Goal: Communication & Community: Answer question/provide support

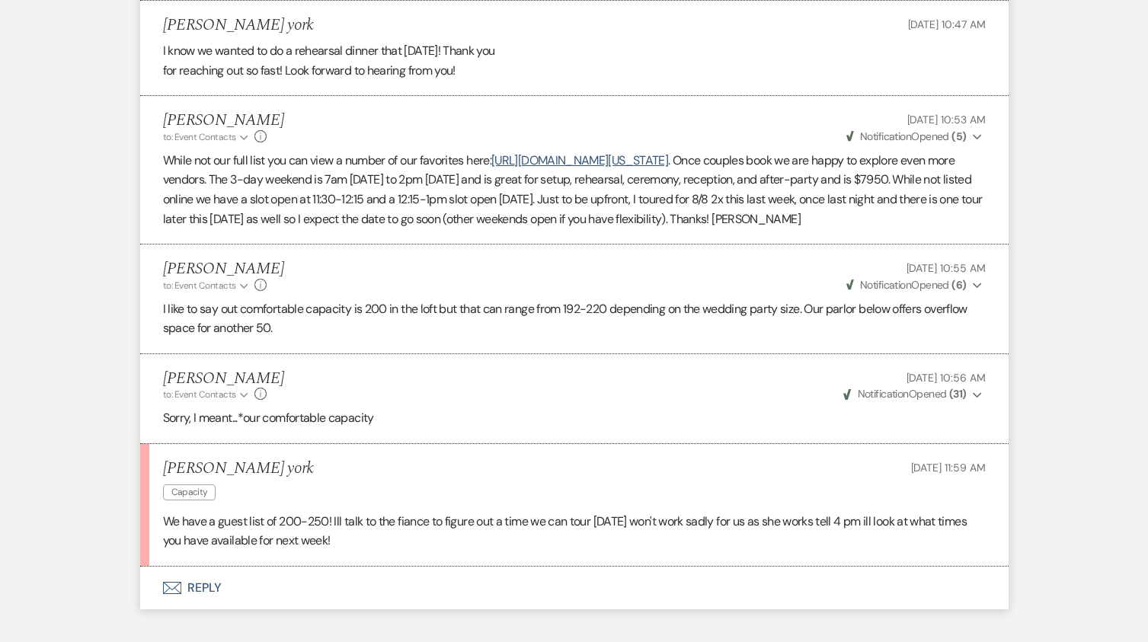
scroll to position [1691, 0]
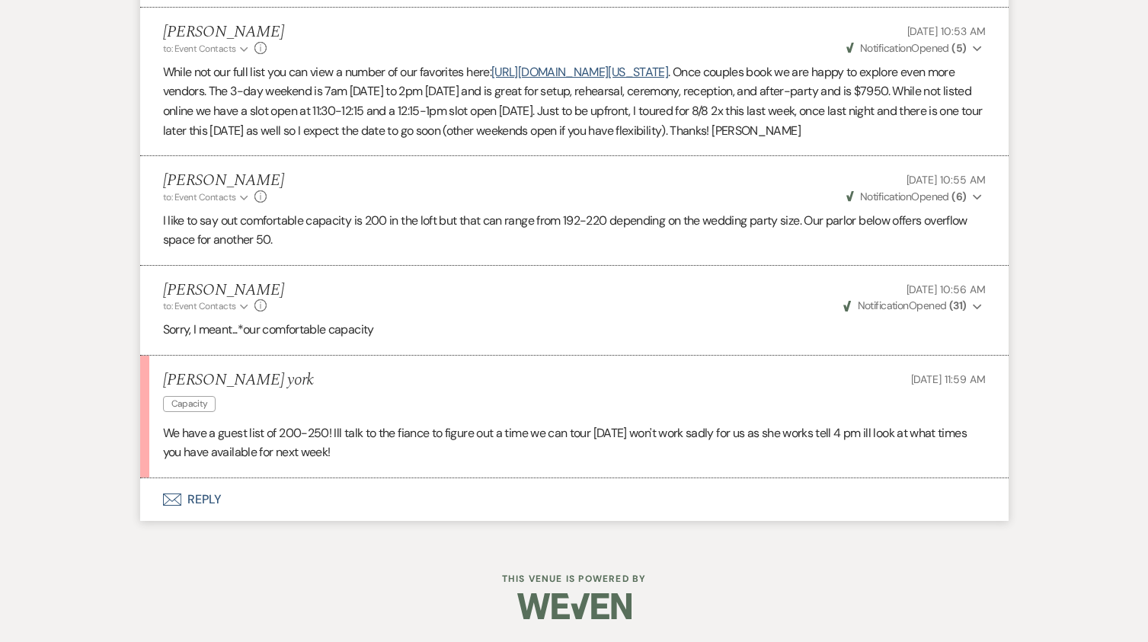
click at [200, 521] on button "Envelope Reply" at bounding box center [574, 499] width 868 height 43
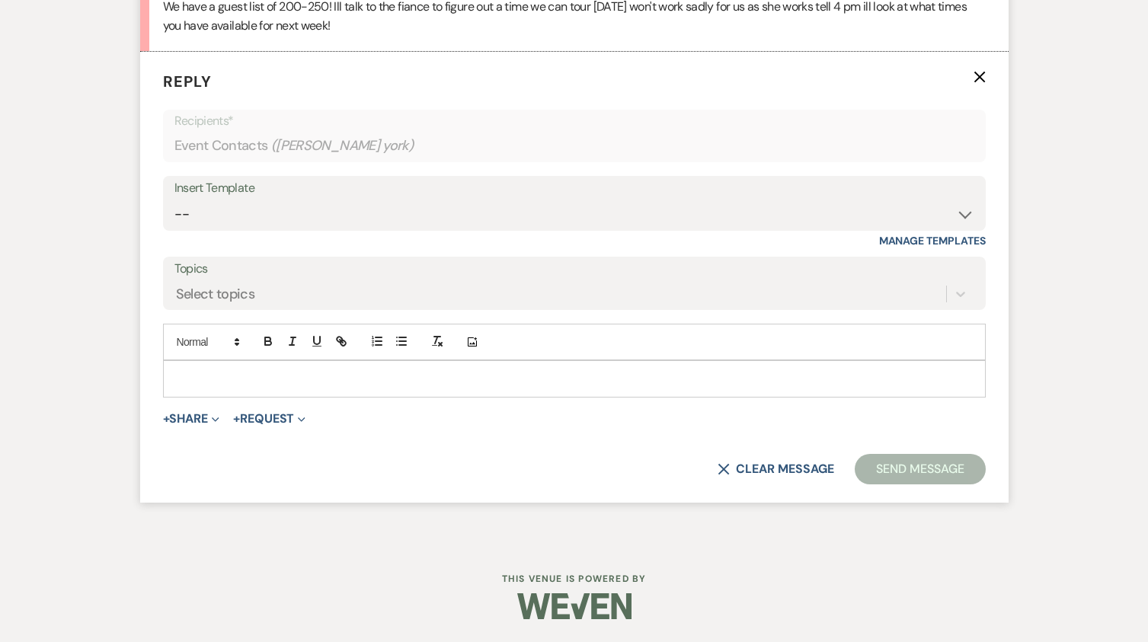
click at [204, 389] on div at bounding box center [574, 378] width 821 height 35
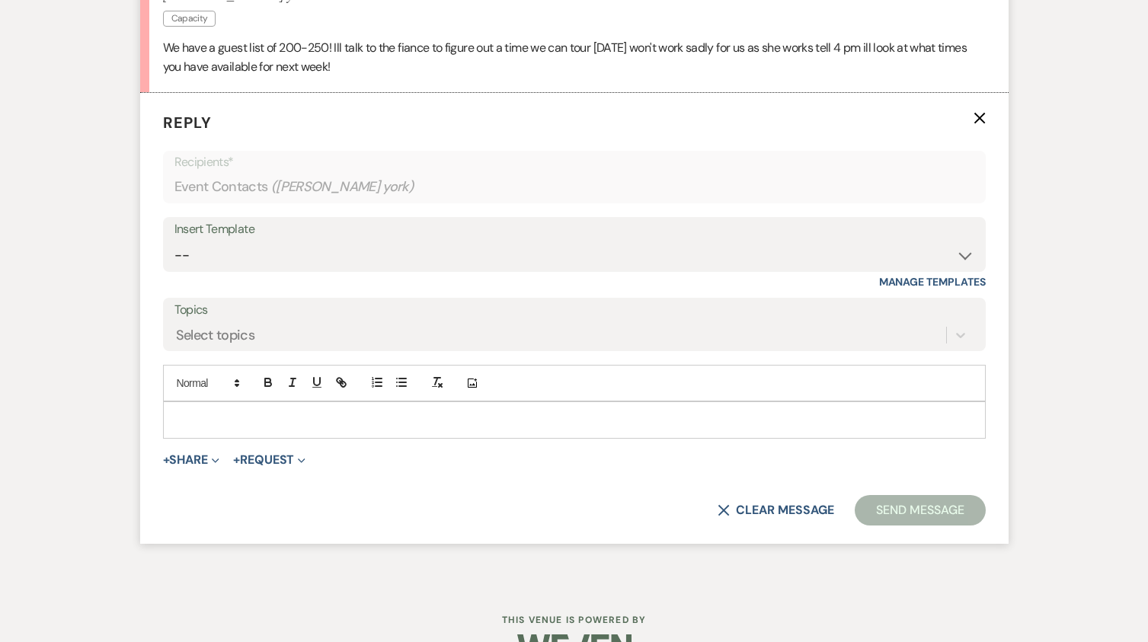
scroll to position [1996, 0]
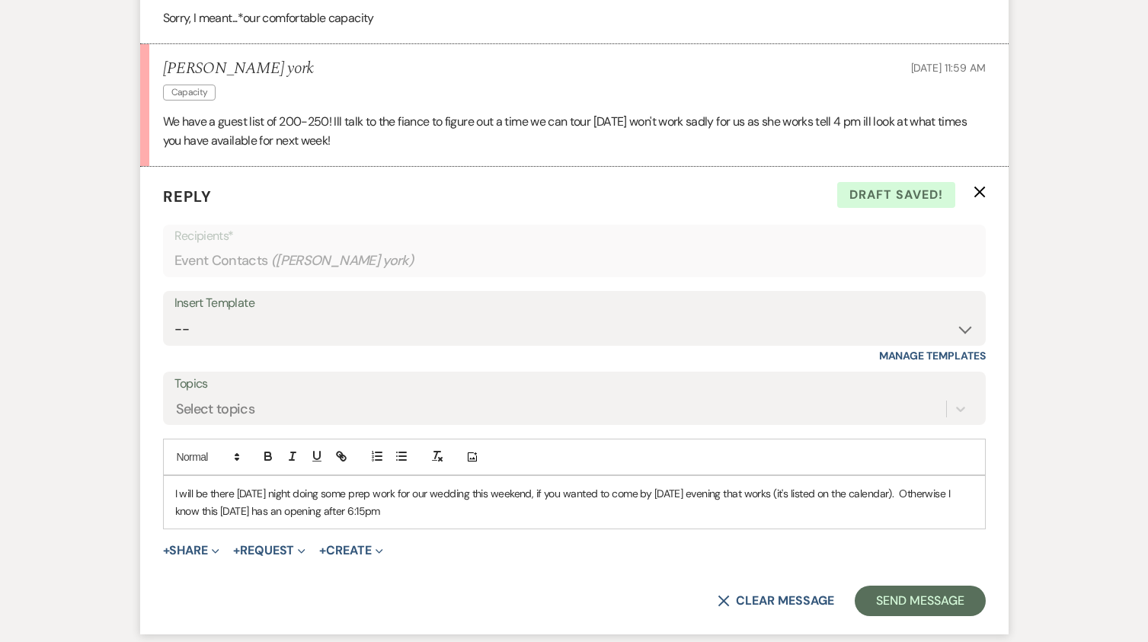
drag, startPoint x: 493, startPoint y: 552, endPoint x: 224, endPoint y: 564, distance: 269.2
click at [224, 529] on div "I will be there [DATE] night doing some prep work for our wedding this weekend,…" at bounding box center [574, 502] width 821 height 53
click at [368, 519] on p "I will be there [DATE] night doing some prep work for our wedding this weekend,…" at bounding box center [574, 502] width 798 height 34
click at [446, 519] on p "I will be there [DATE] night doing some prep work for our wedding this weekend,…" at bounding box center [574, 502] width 798 height 34
drag, startPoint x: 486, startPoint y: 553, endPoint x: 119, endPoint y: 551, distance: 367.2
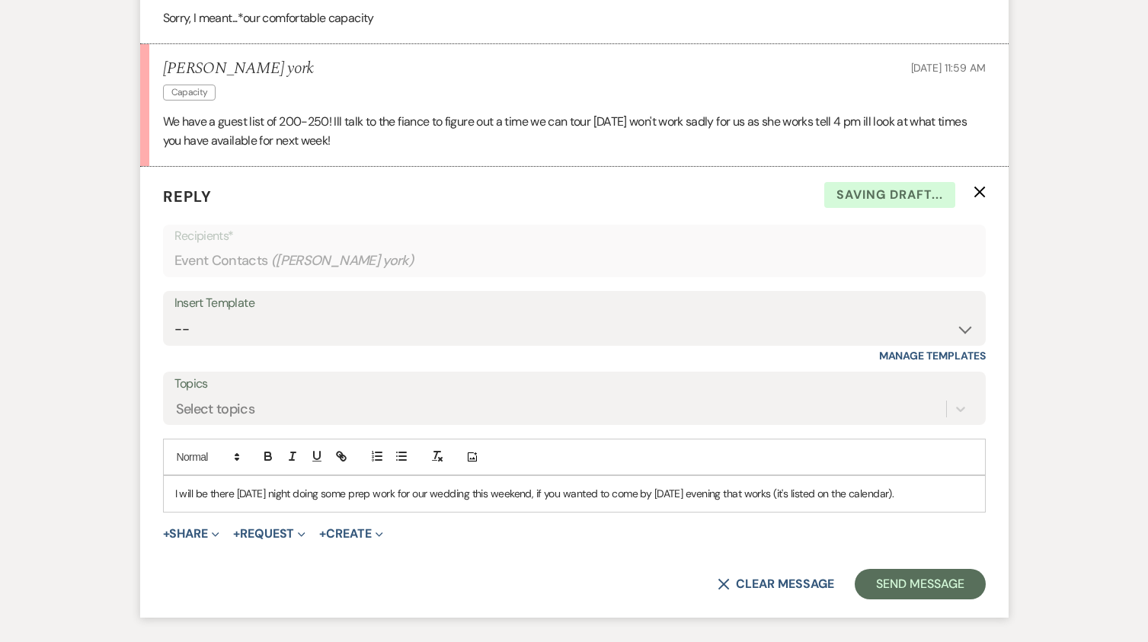
click at [822, 502] on p "I will be there [DATE] night doing some prep work for our wedding this weekend,…" at bounding box center [574, 493] width 798 height 17
click at [818, 502] on p "I will be there [DATE] night doing some prep work for our wedding this weekend,…" at bounding box center [574, 493] width 798 height 17
click at [173, 511] on div "I will be there [DATE] night doing some prep work for our wedding this weekend,…" at bounding box center [574, 493] width 821 height 35
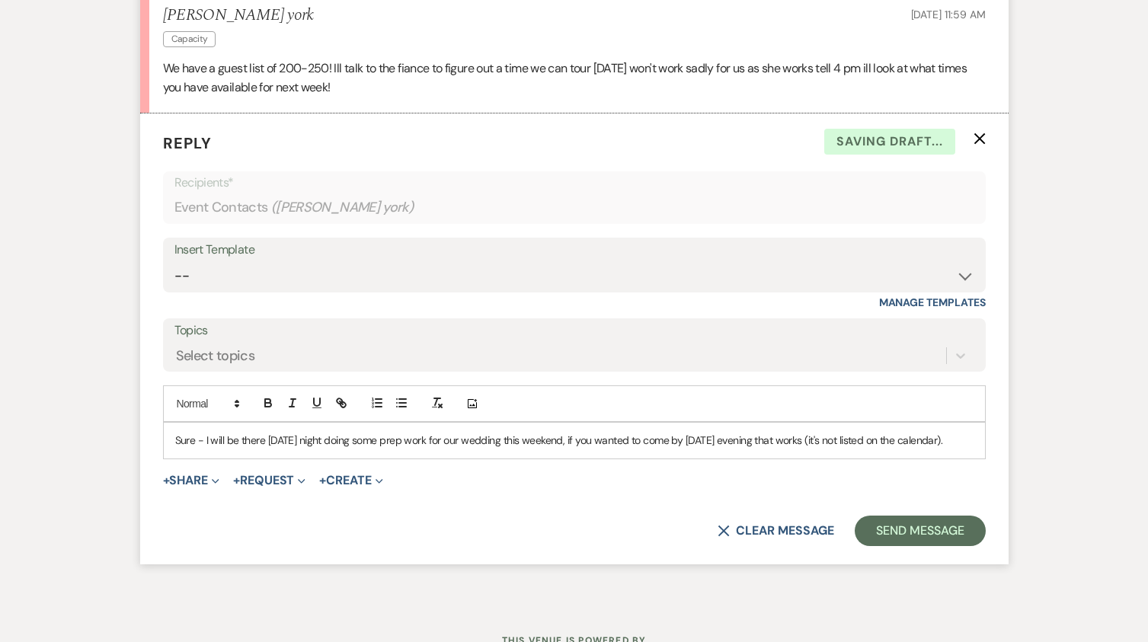
scroll to position [2072, 0]
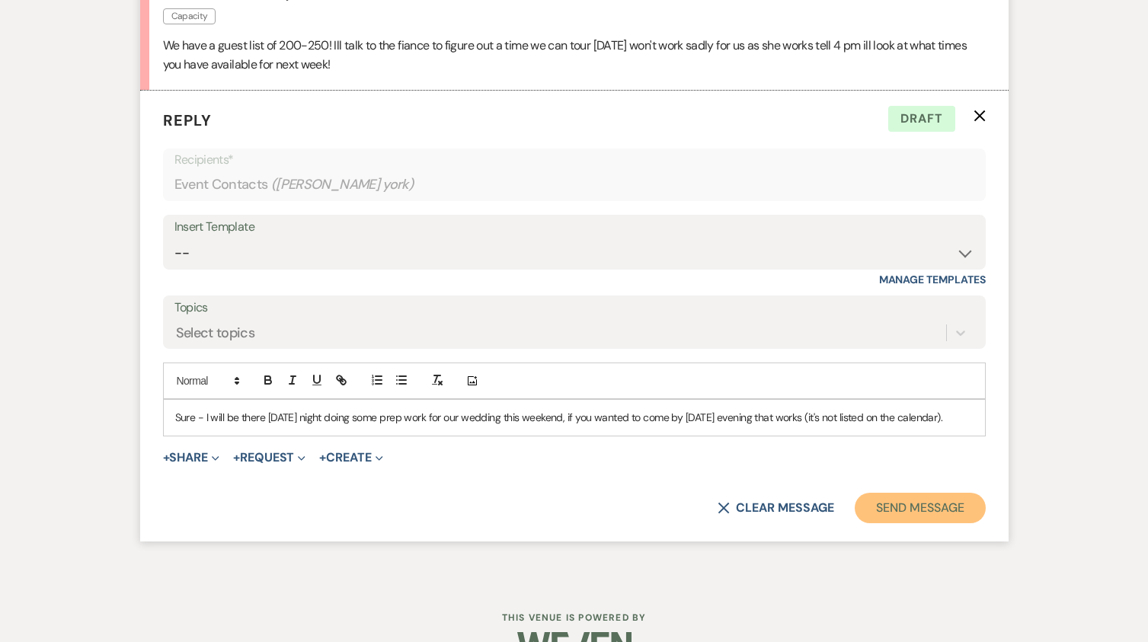
click at [918, 523] on button "Send Message" at bounding box center [920, 508] width 130 height 30
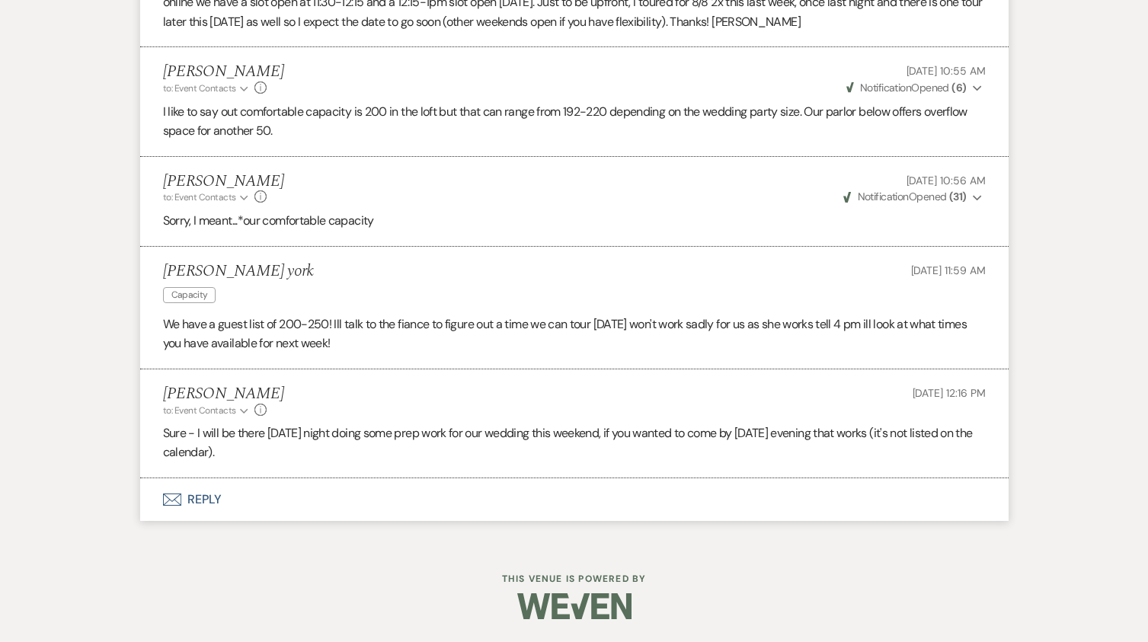
scroll to position [1832, 0]
